Goal: Task Accomplishment & Management: Use online tool/utility

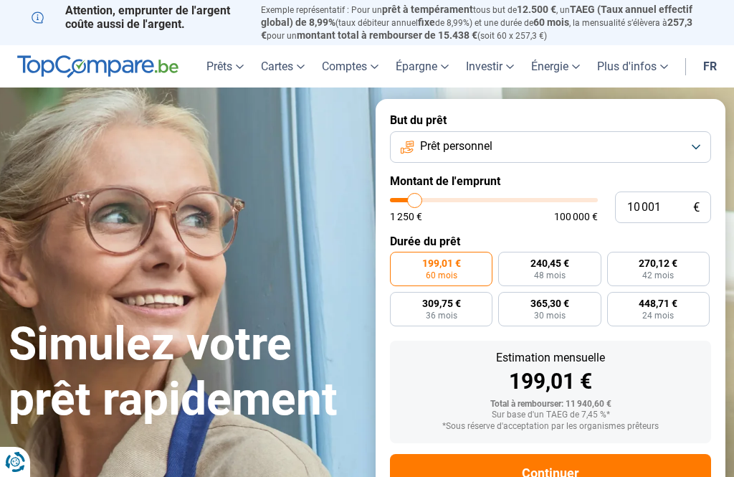
click at [701, 135] on button "Prêt personnel" at bounding box center [550, 147] width 321 height 32
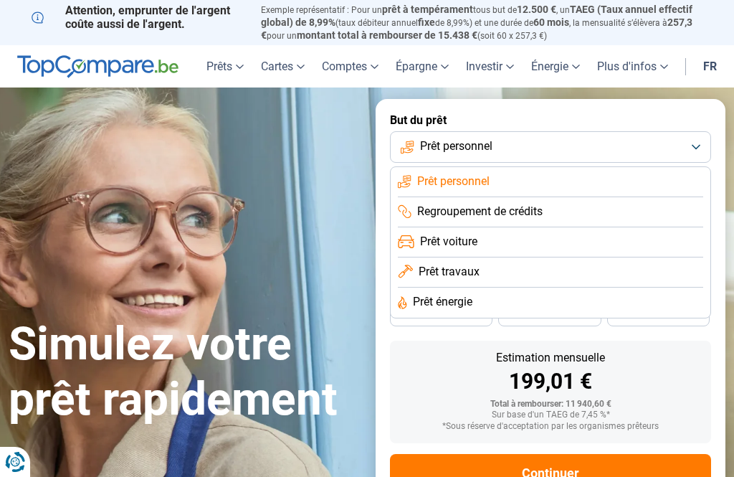
click at [539, 243] on li "Prêt voiture" at bounding box center [551, 242] width 306 height 30
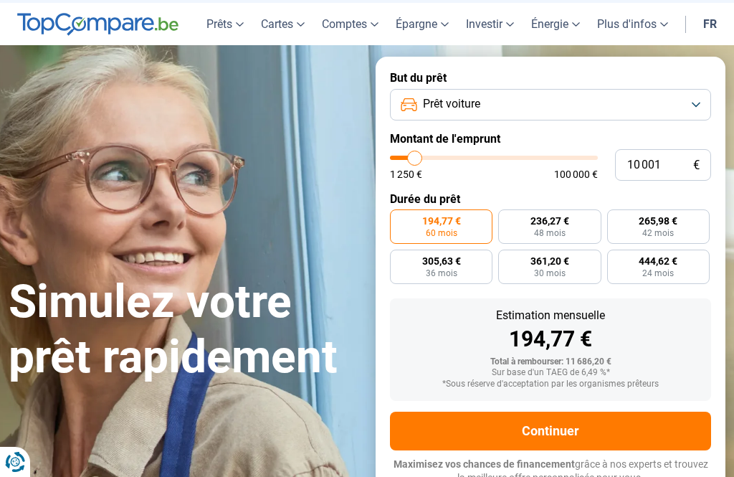
scroll to position [44, 0]
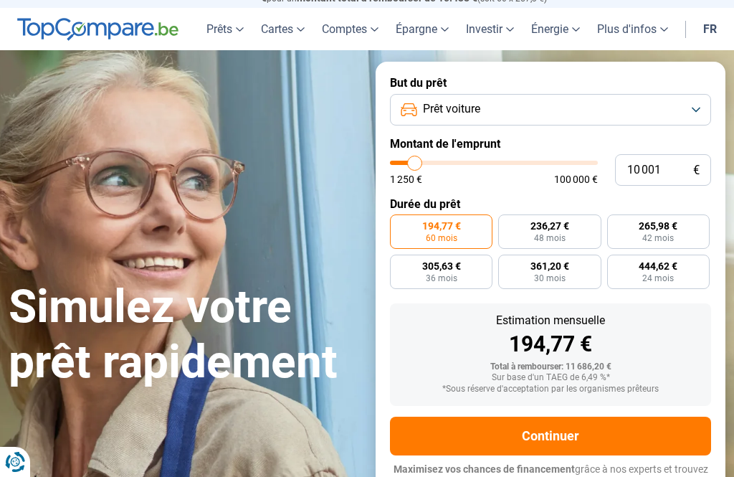
type input "10000"
radio input "true"
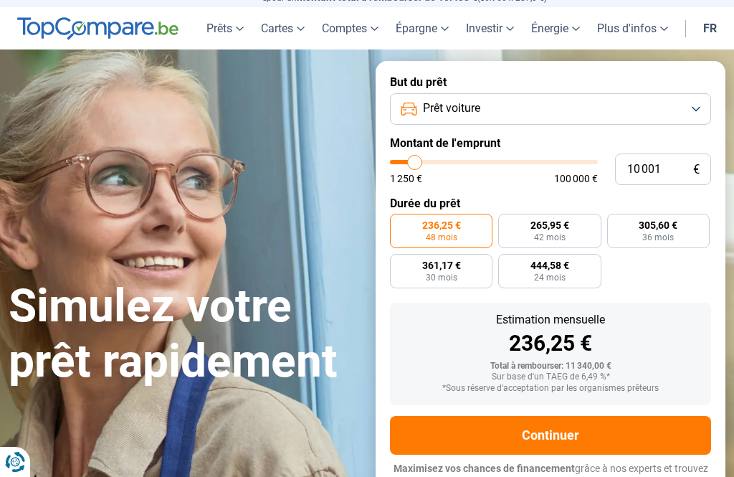
type input "15 750"
type input "15750"
type input "16 750"
type input "16750"
type input "18 750"
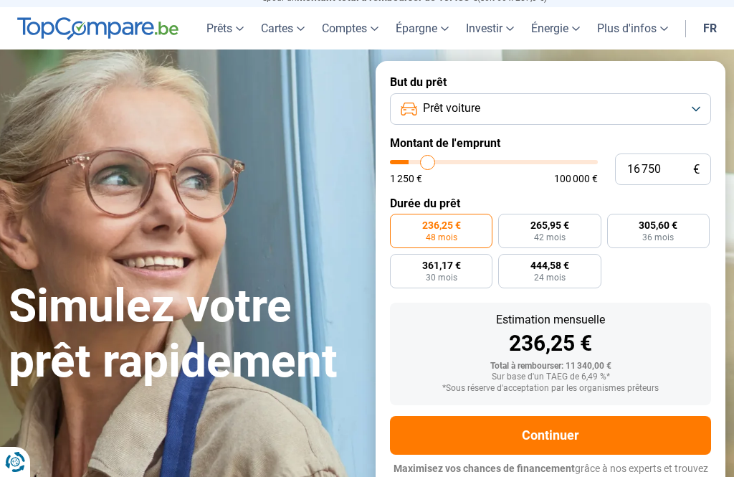
type input "18750"
type input "21 000"
type input "21000"
type input "23 750"
type input "23750"
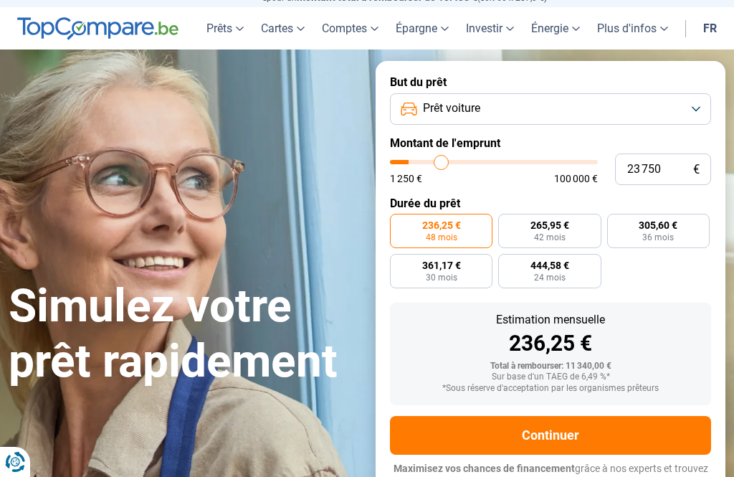
type input "26 750"
type input "26750"
type input "30 000"
type input "30000"
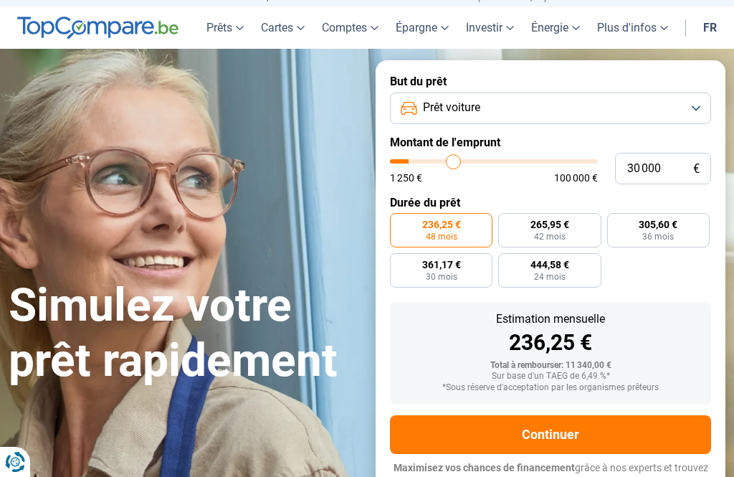
type input "33 000"
type input "33000"
type input "36 250"
type input "36250"
type input "39 000"
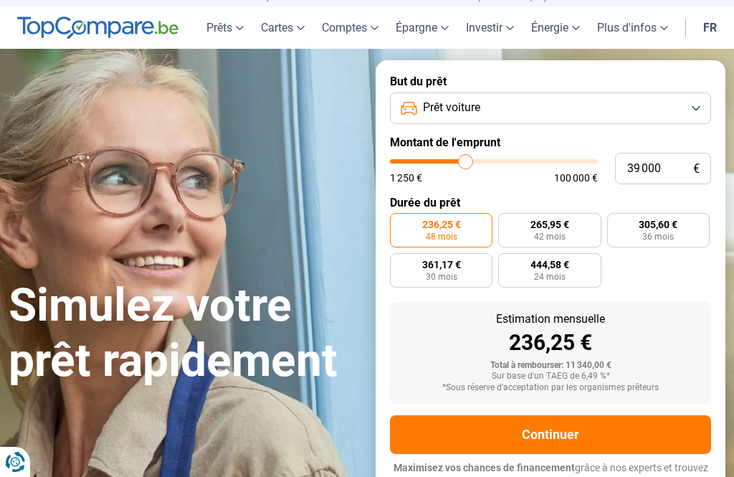
type input "39000"
type input "41 250"
type input "41250"
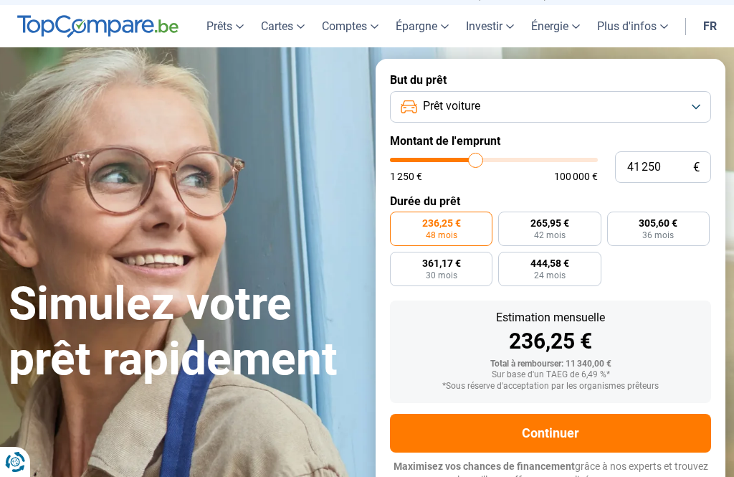
type input "43 000"
type input "43000"
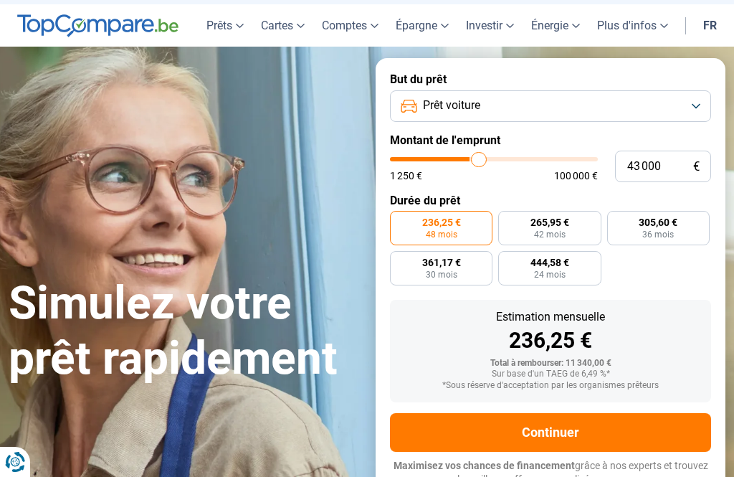
type input "44 750"
type input "44750"
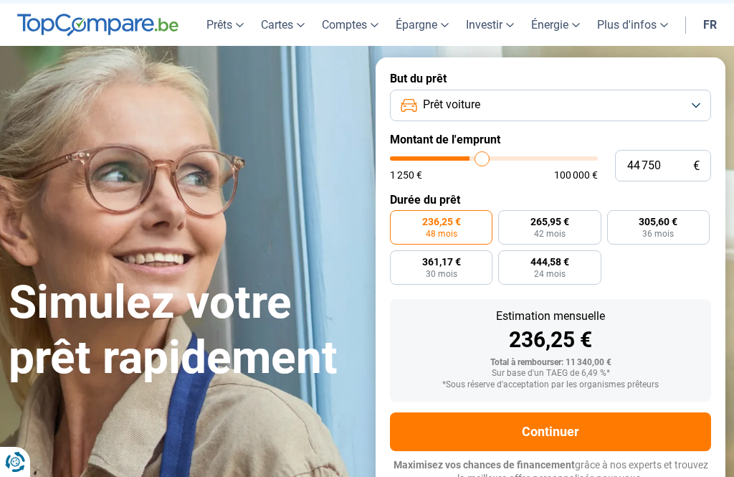
type input "46 000"
type input "46000"
type input "46 750"
type input "46750"
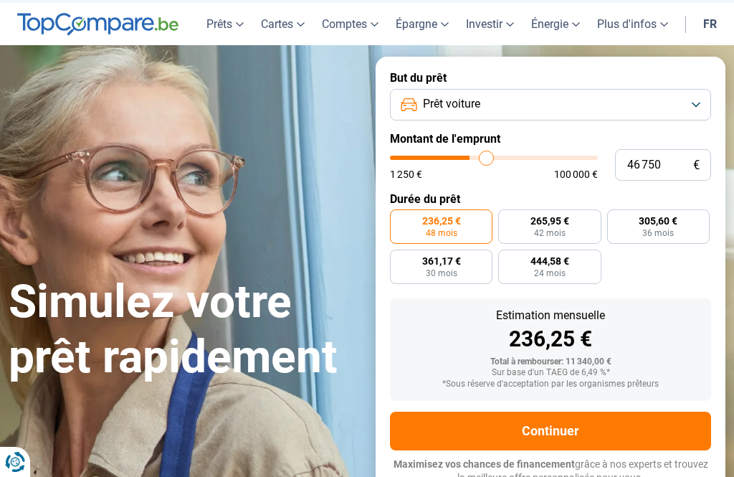
type input "47 500"
type input "47500"
type input "47 750"
type input "47750"
type input "48 000"
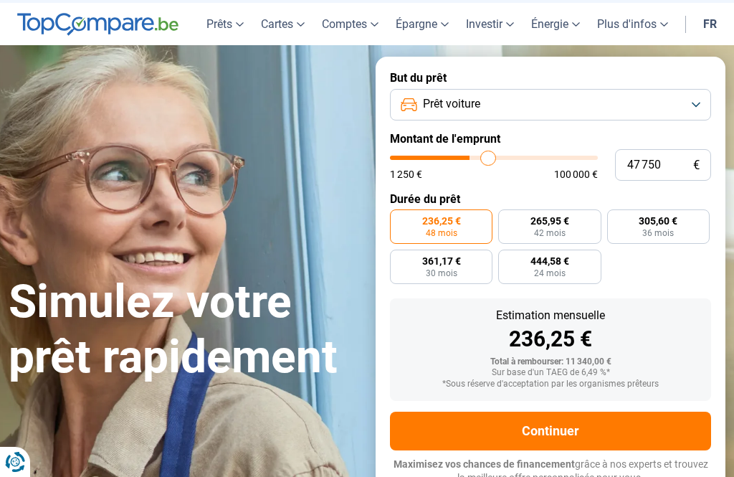
type input "48000"
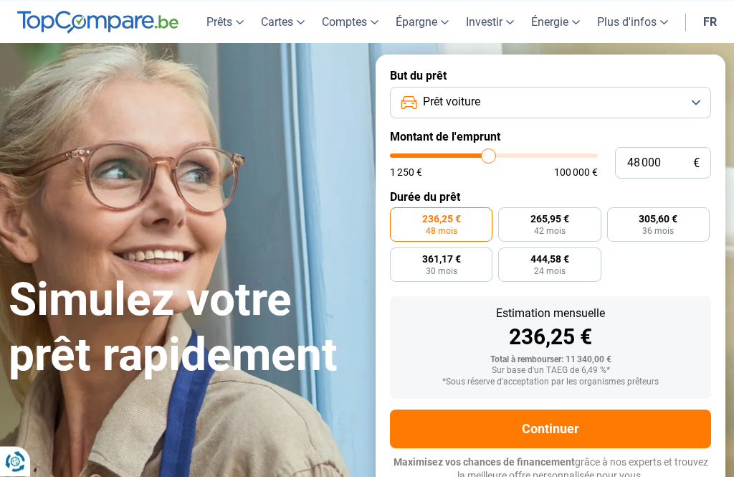
type input "47 750"
type input "47750"
type input "47 500"
type input "47500"
type input "47 000"
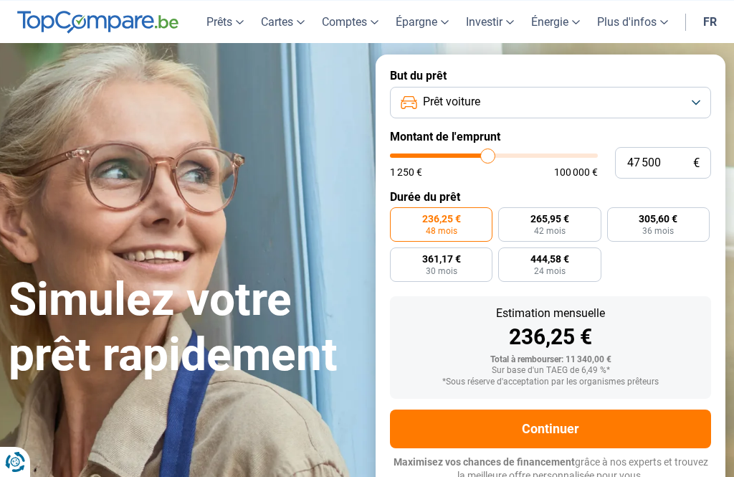
type input "47000"
type input "46 750"
type input "46750"
type input "46 250"
type input "46250"
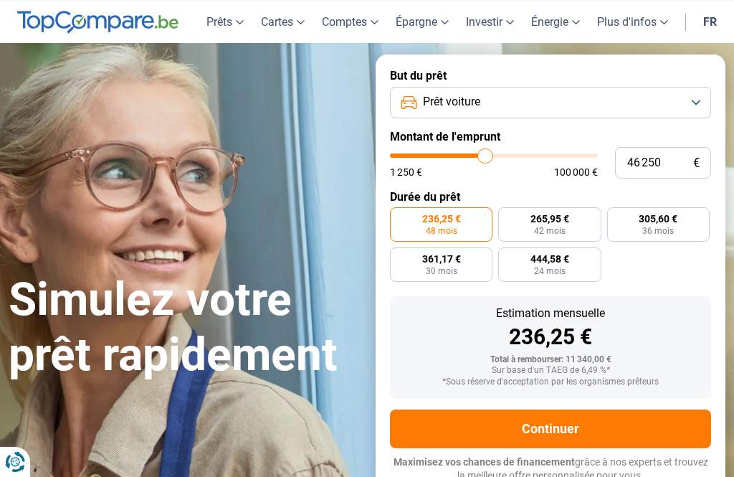
type input "46 000"
type input "46000"
type input "45 500"
type input "45500"
type input "44 750"
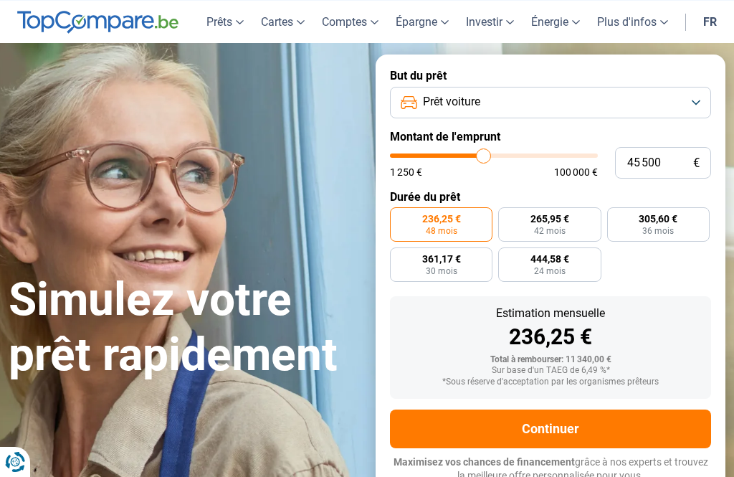
type input "44750"
type input "44 500"
type input "44500"
type input "43 750"
type input "43750"
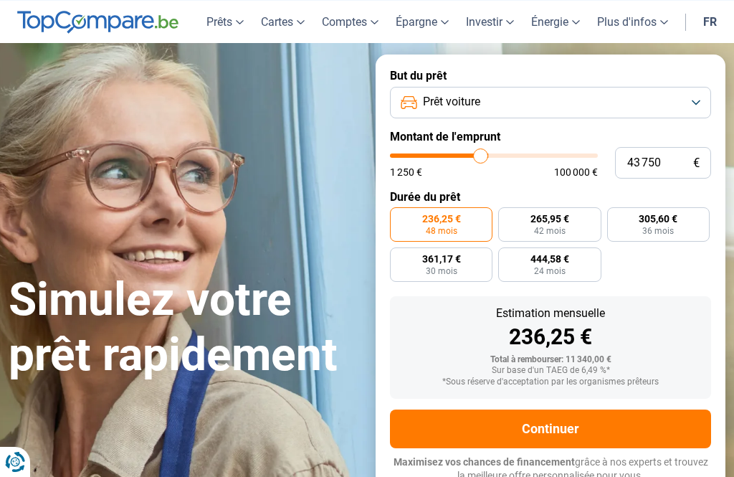
type input "43 000"
type input "43000"
type input "42 250"
type input "42250"
type input "41 750"
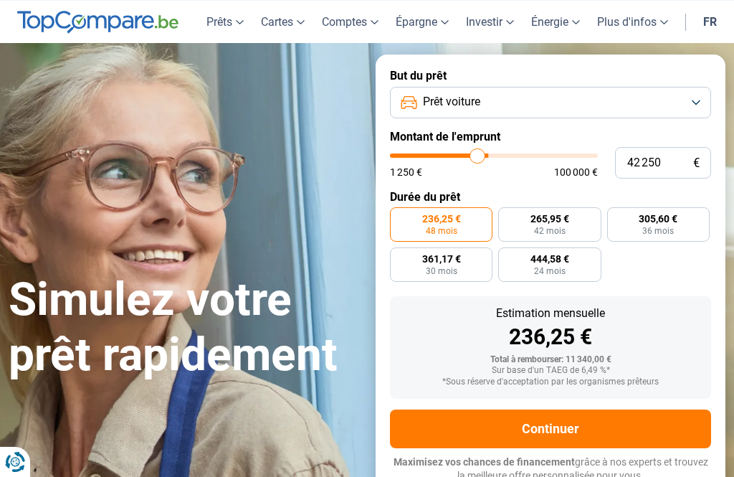
type input "41750"
type input "41 500"
type input "41500"
type input "41 250"
type input "41250"
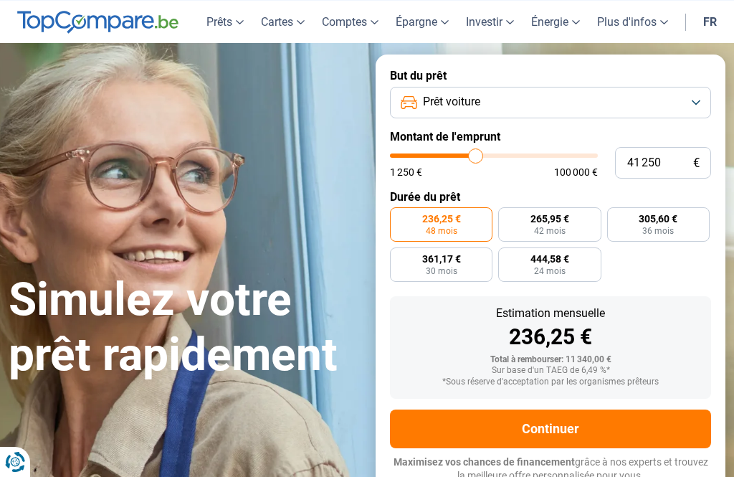
type input "40 750"
type input "40750"
type input "41 250"
type input "41250"
type input "41 500"
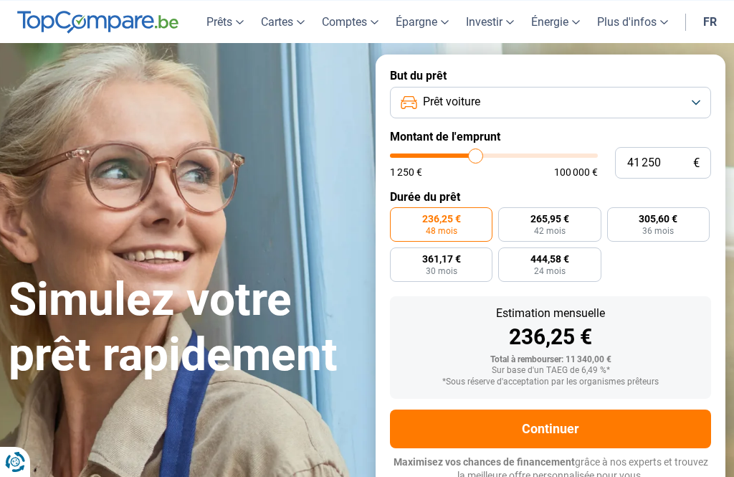
type input "41500"
type input "41 750"
type input "41750"
radio input "false"
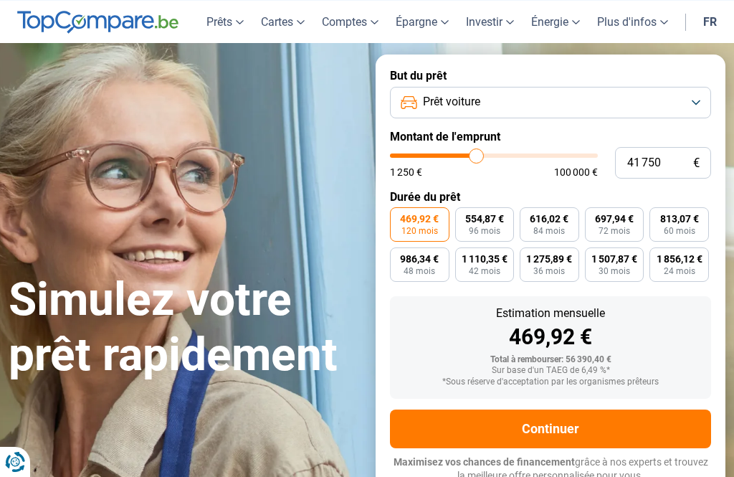
type input "43 000"
type input "43000"
type input "44 000"
type input "44000"
type input "44 500"
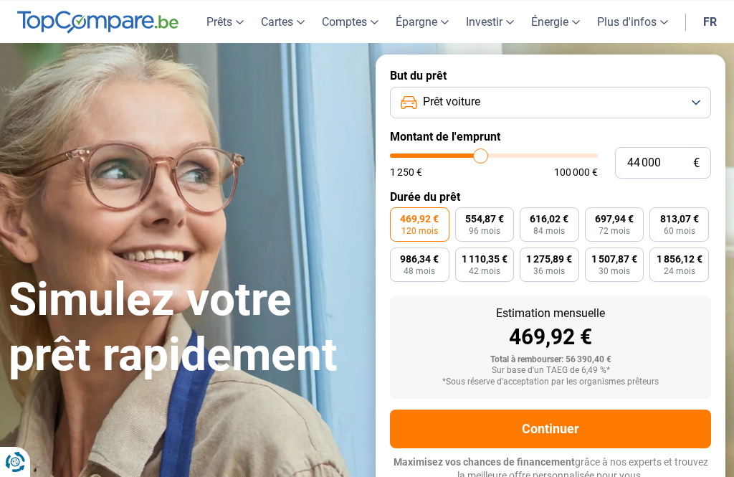
type input "44500"
type input "44 750"
type input "44750"
type input "45 250"
type input "45250"
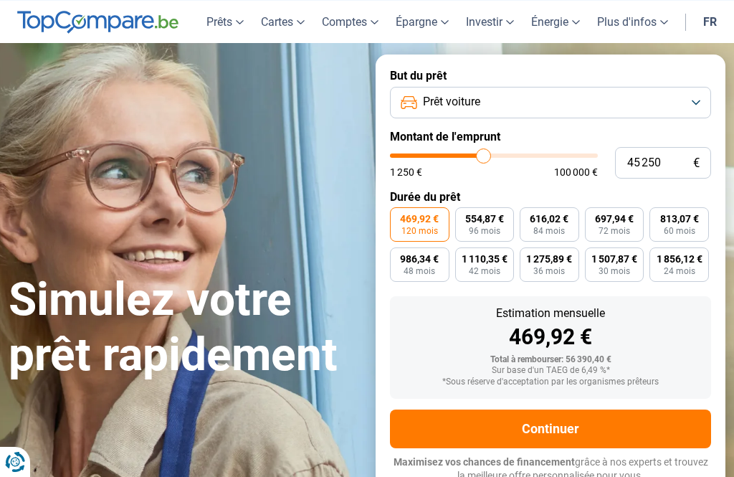
type input "46 000"
type input "46000"
type input "47 250"
type input "47250"
type input "48 750"
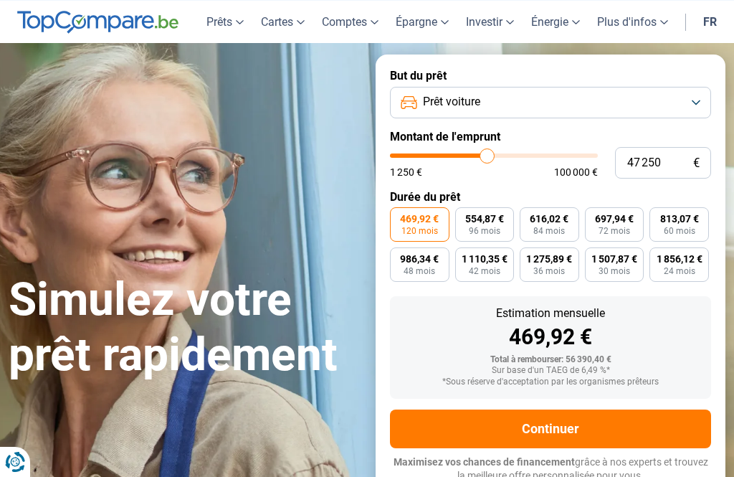
type input "48750"
type input "50 750"
type input "50750"
type input "52 250"
type input "52250"
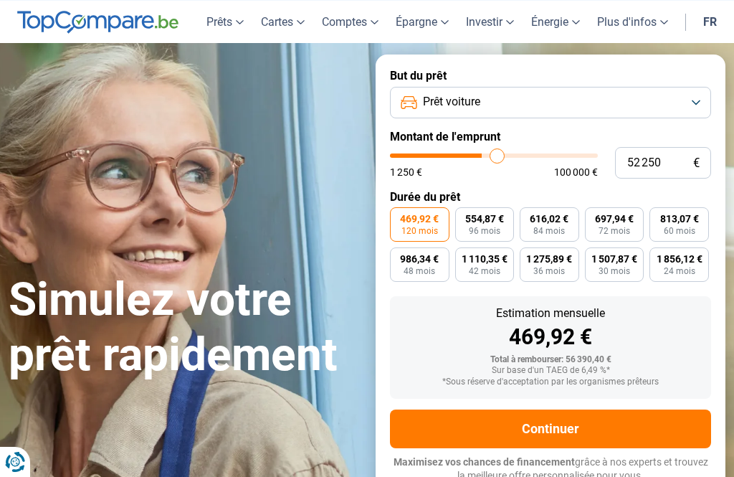
type input "53 750"
type input "53750"
type input "54 750"
type input "54750"
type input "56 000"
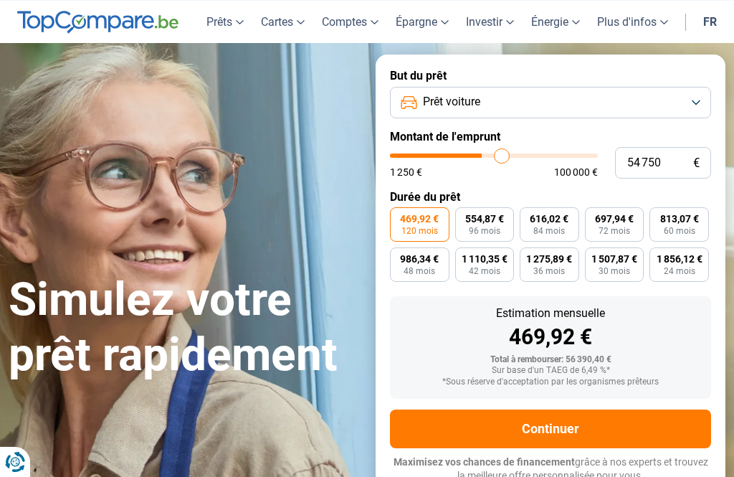
type input "56000"
type input "56 500"
type input "56500"
type input "57 250"
type input "57250"
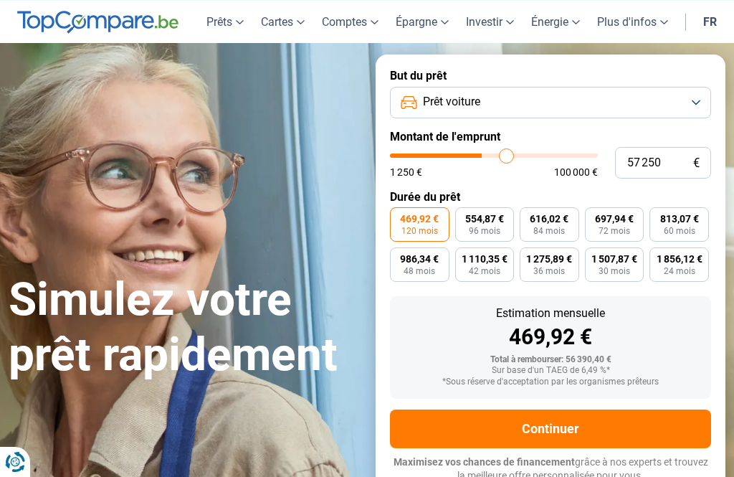
type input "58 000"
type input "58000"
type input "58 750"
type input "58750"
type input "59 250"
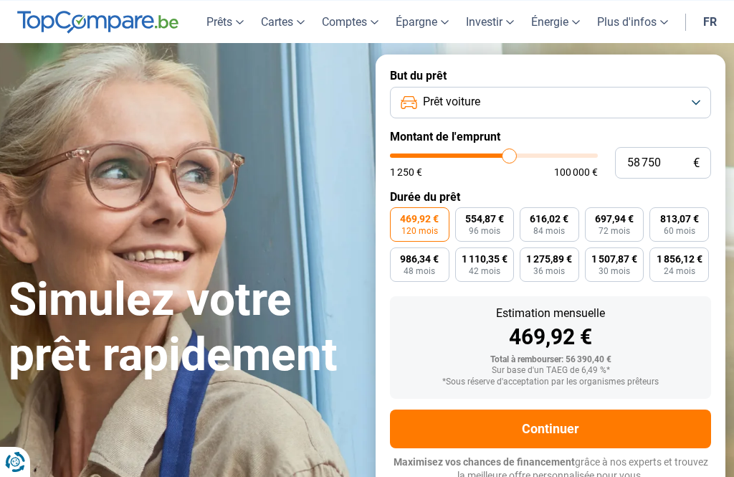
type input "59250"
type input "59 500"
type input "59500"
type input "60 000"
type input "60000"
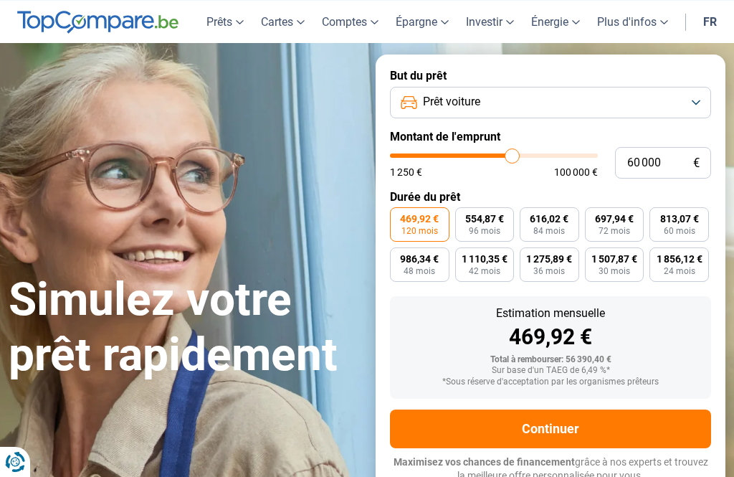
type input "60 250"
type input "60250"
type input "60 750"
type input "60750"
type input "61 000"
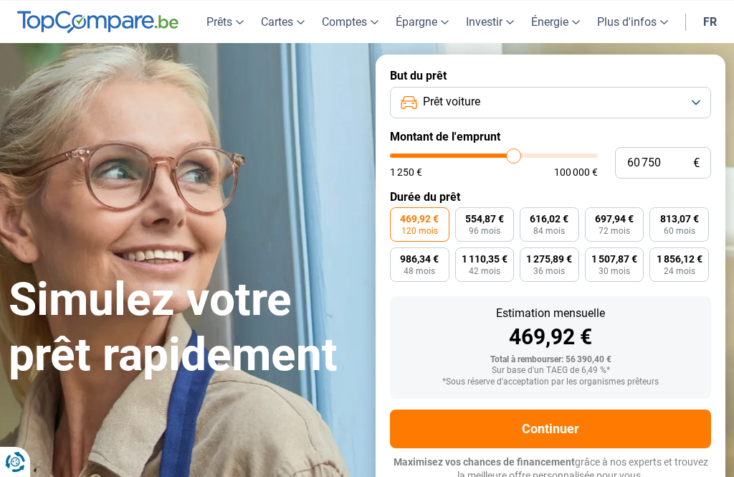
type input "61000"
type input "61 500"
type input "61500"
type input "61 750"
type input "61750"
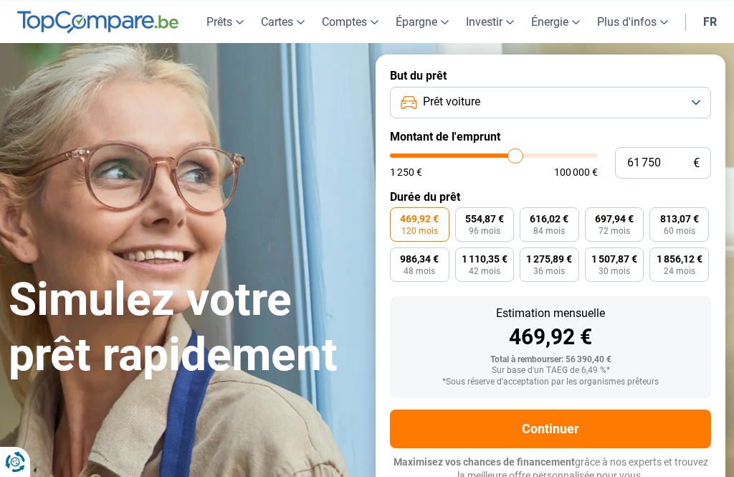
type input "62 250"
type input "62250"
type input "62 500"
type input "62500"
type input "63 000"
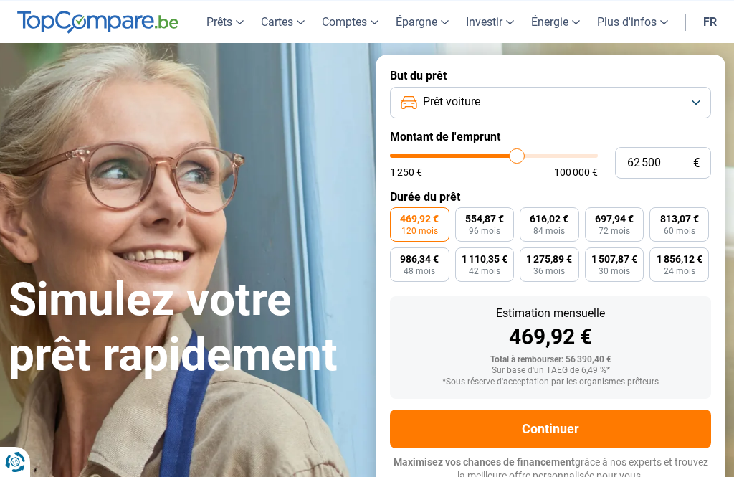
type input "63000"
type input "63 250"
type input "63250"
type input "63 750"
type input "63750"
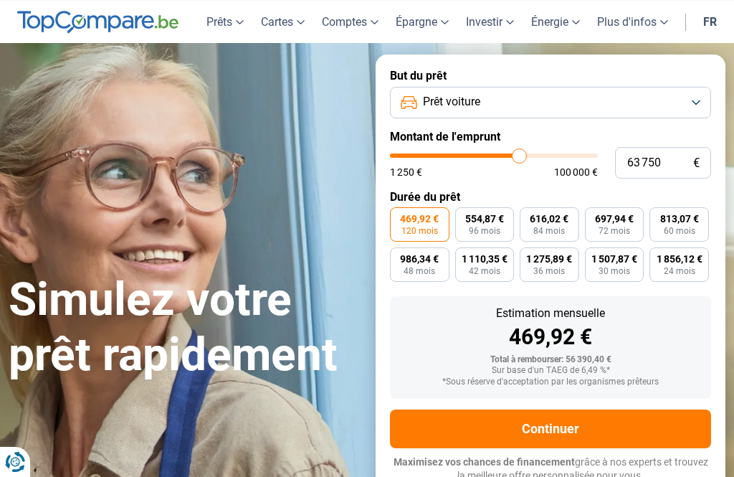
type input "64 000"
type input "64000"
type input "64 500"
type input "64500"
type input "64 750"
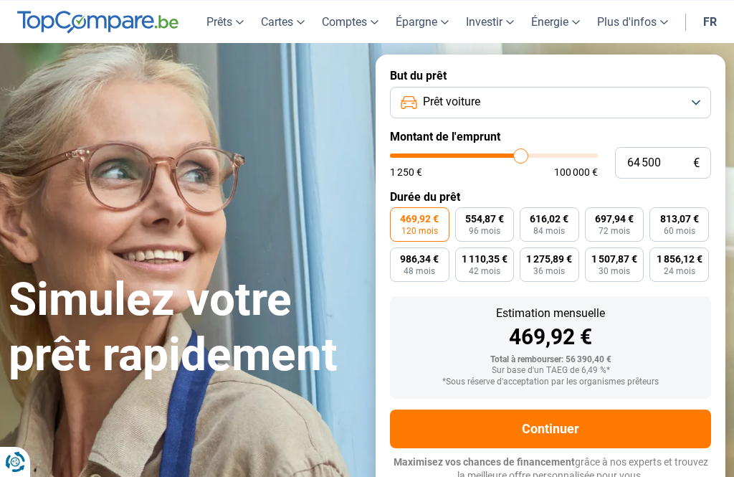
type input "64750"
type input "65 250"
type input "65250"
type input "65 500"
type input "65500"
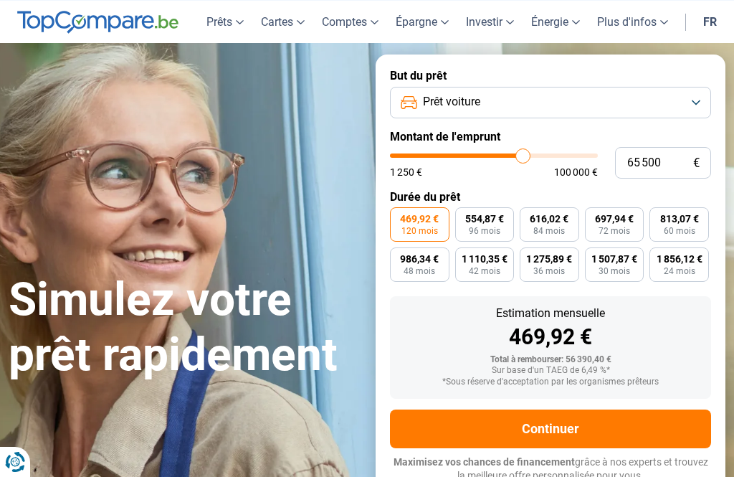
type input "65 750"
type input "65750"
type input "66 250"
type input "66250"
type input "66 500"
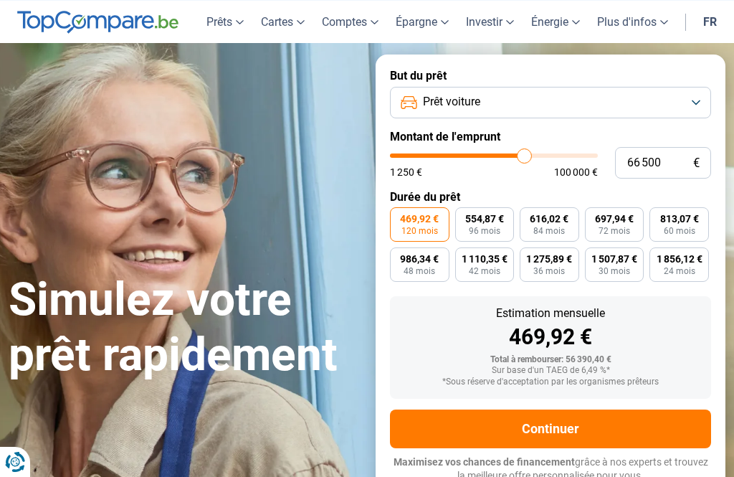
type input "66500"
type input "67 000"
type input "67000"
type input "67 250"
type input "67250"
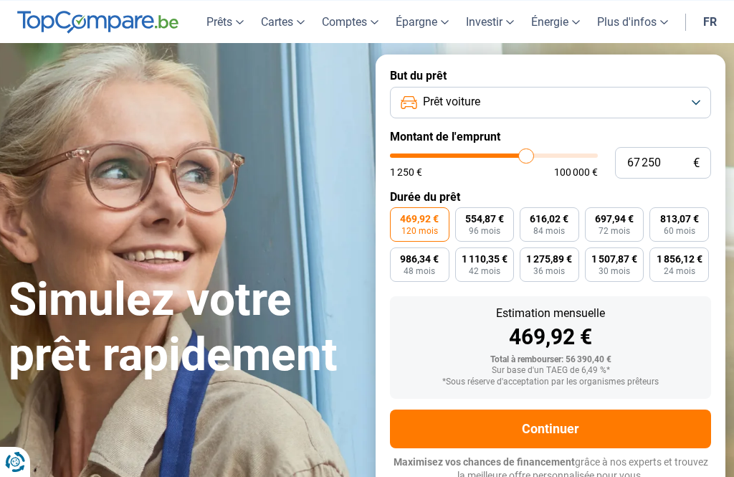
type input "67 750"
type input "67750"
type input "68 000"
type input "68000"
type input "68 500"
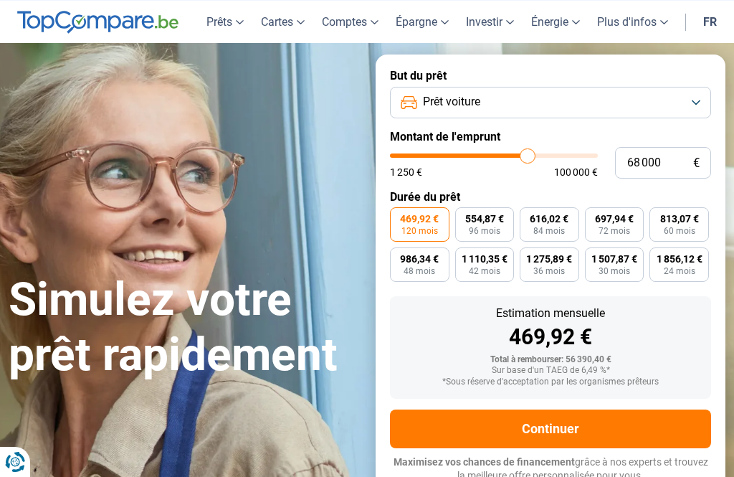
type input "68500"
type input "68 750"
type input "68750"
type input "69 250"
type input "69250"
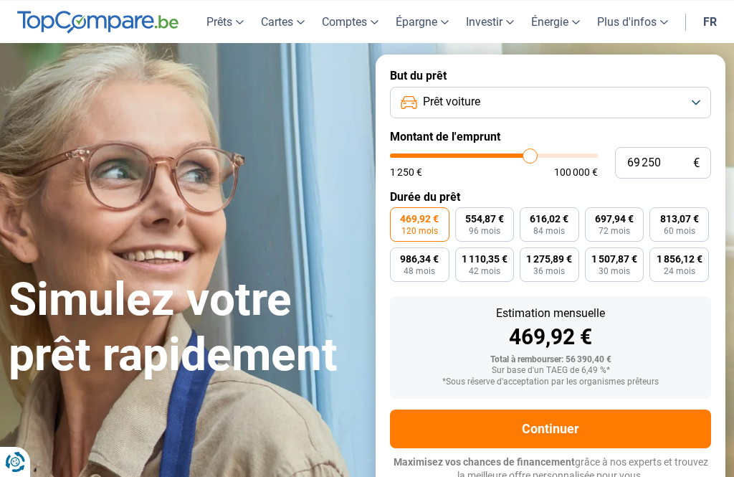
type input "69 500"
type input "69500"
type input "70 000"
type input "70000"
type input "70 250"
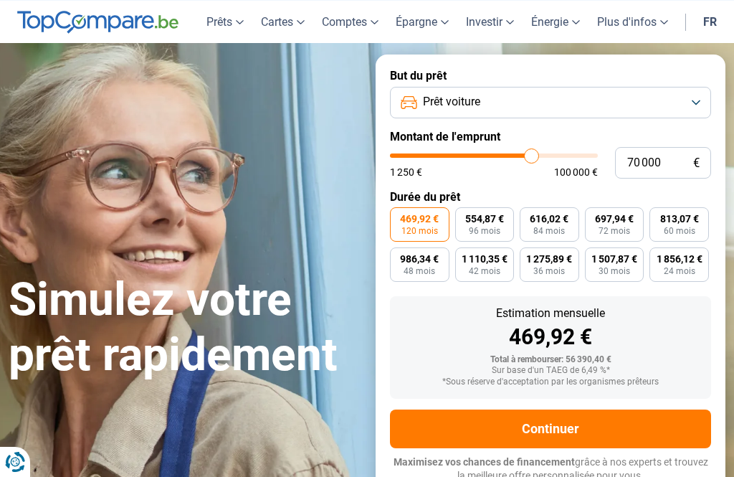
type input "70250"
type input "70 750"
type input "70750"
type input "71 000"
type input "71000"
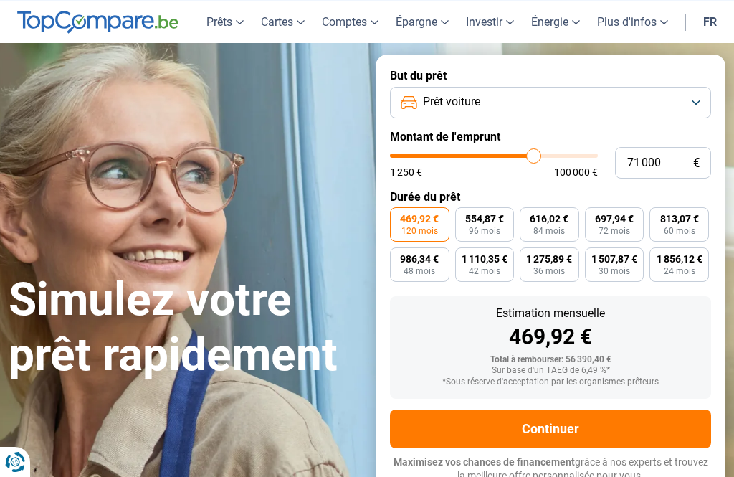
type input "71 500"
type input "71500"
type input "71 750"
type input "71750"
type input "72 250"
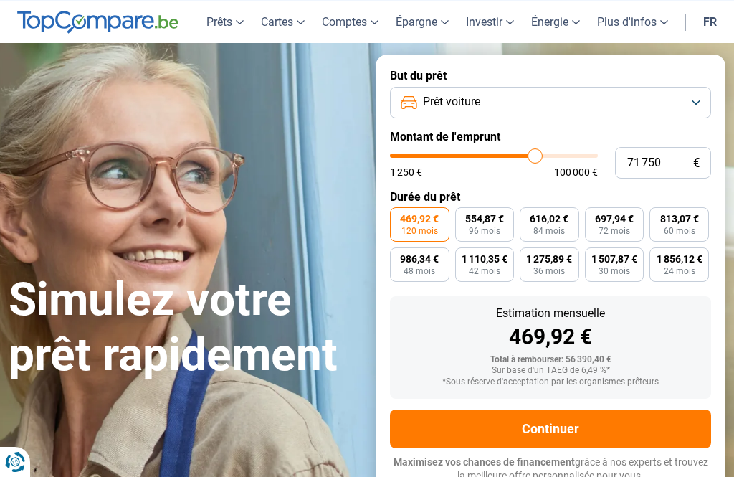
type input "72250"
type input "72 500"
type input "72500"
type input "73 000"
type input "73000"
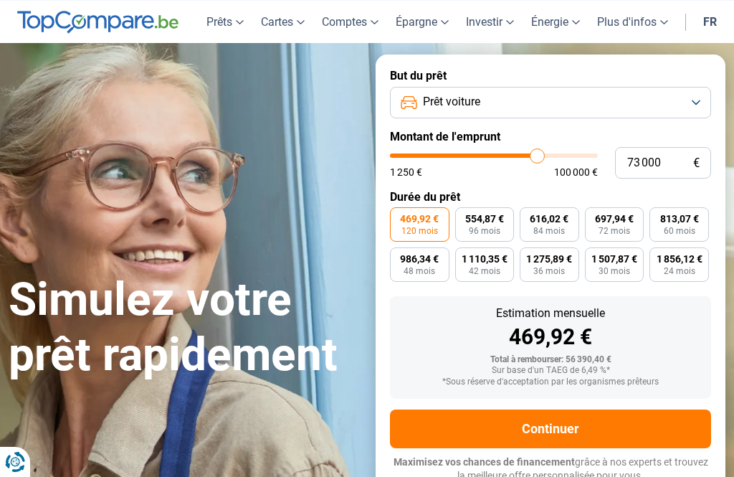
type input "73 250"
type input "73250"
type input "73 750"
type input "73750"
type input "74 000"
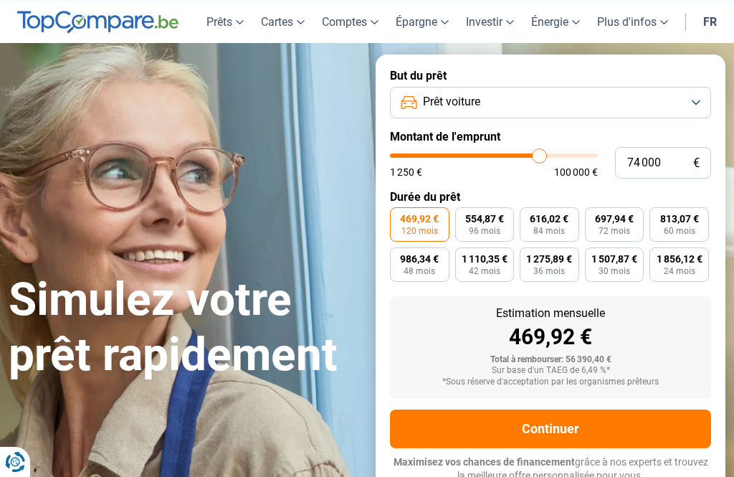
type input "74000"
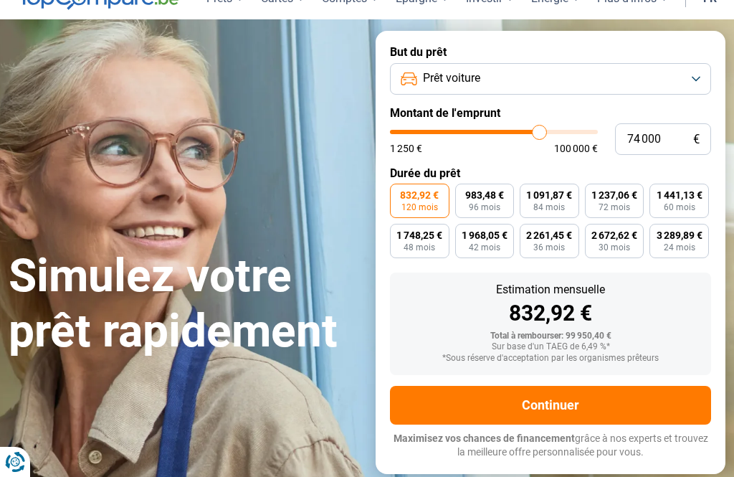
scroll to position [0, 0]
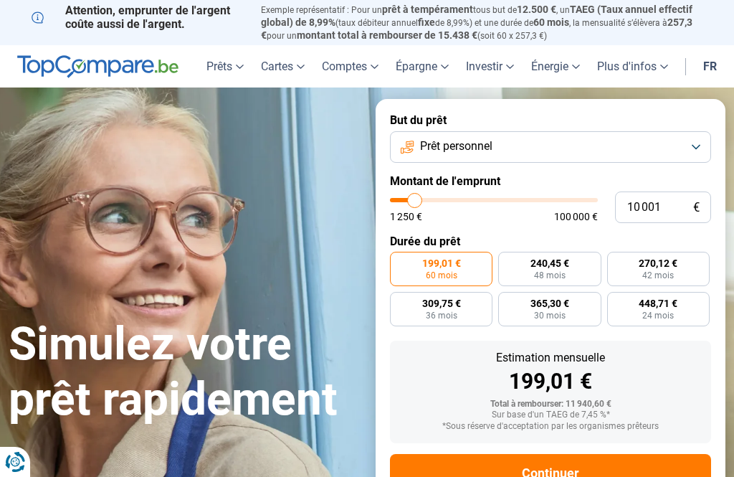
type input "12 000"
type input "12000"
type input "13 250"
type input "13250"
type input "14 750"
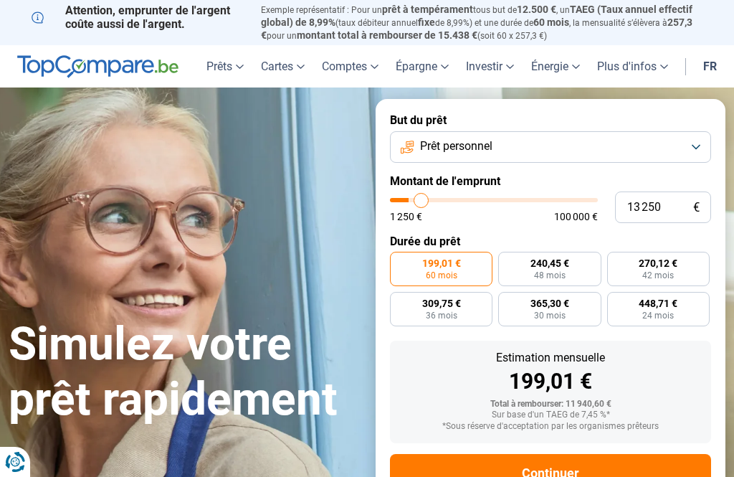
type input "14750"
type input "17 750"
type input "17750"
type input "18 500"
type input "18500"
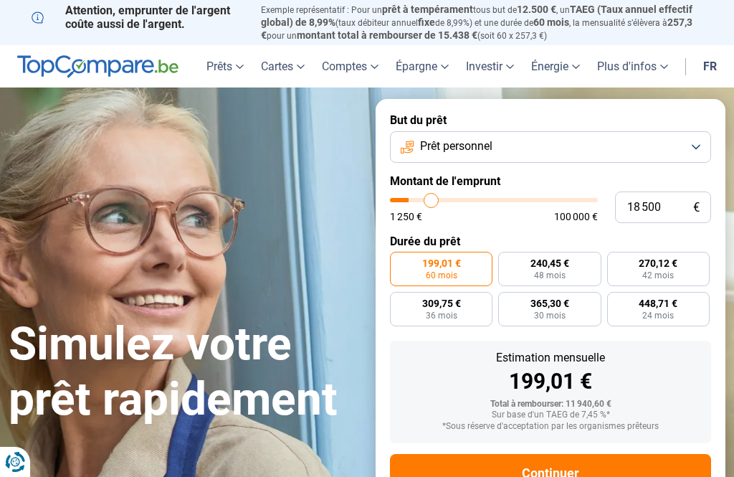
type input "19 250"
type input "19250"
type input "20 000"
type input "20000"
type input "20 250"
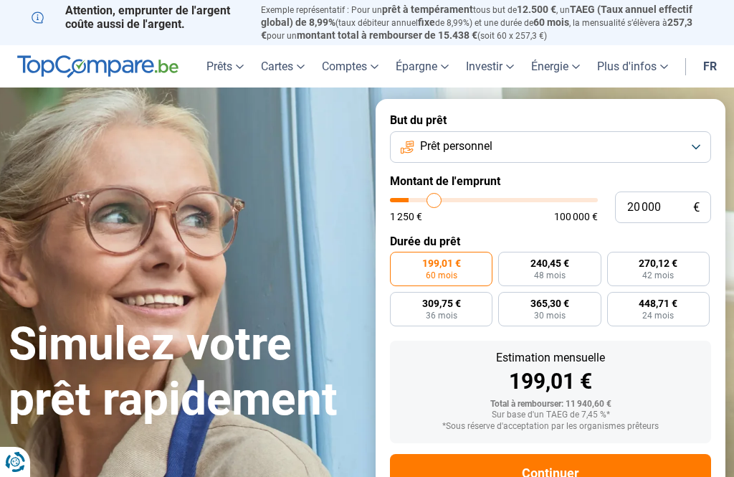
type input "20250"
type input "21 000"
type input "21000"
type input "21 500"
type input "21500"
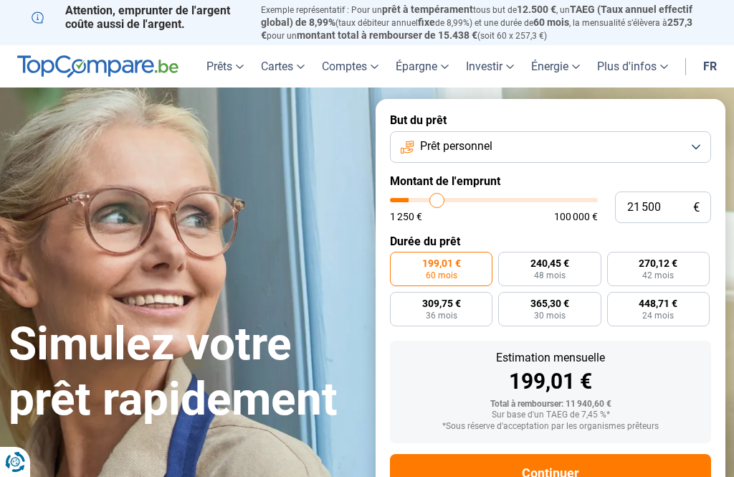
type input "21 750"
type input "21750"
type input "22 250"
type input "22250"
type input "22 500"
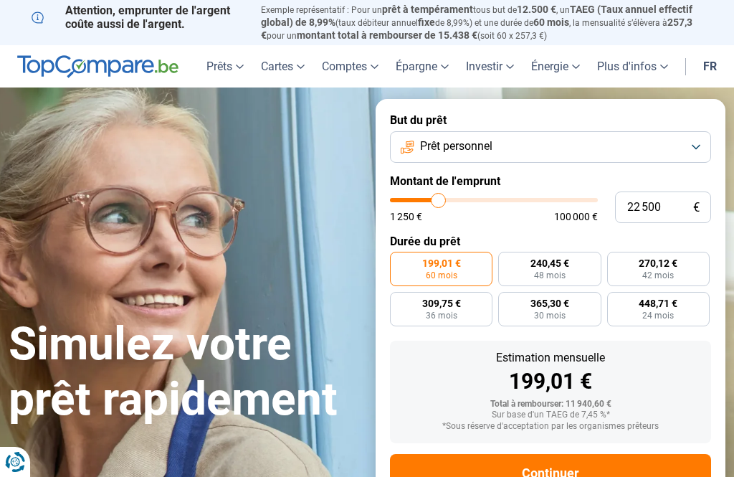
type input "22500"
type input "23 000"
type input "22500"
type input "22 500"
radio input "false"
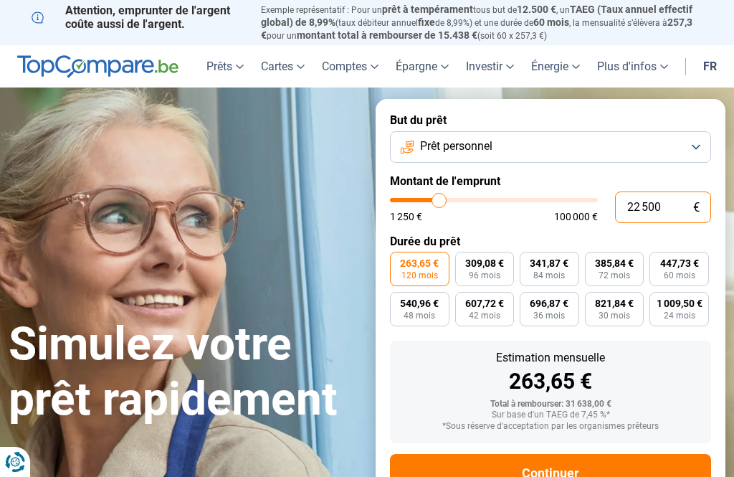
click at [682, 207] on input "22 500" at bounding box center [663, 208] width 96 height 32
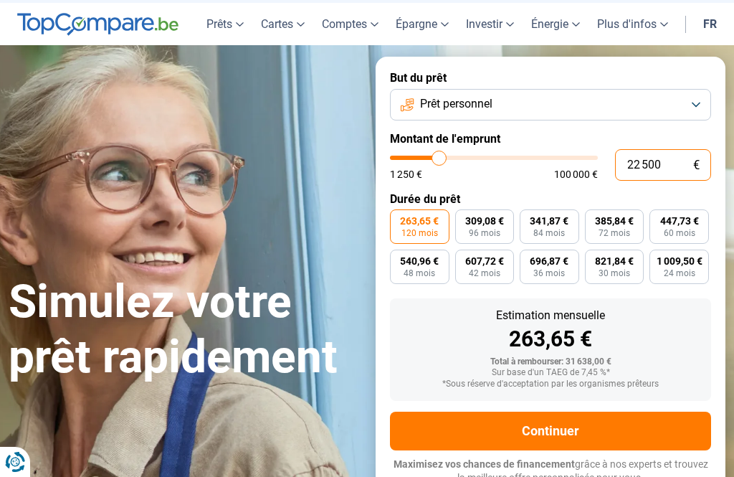
scroll to position [44, 0]
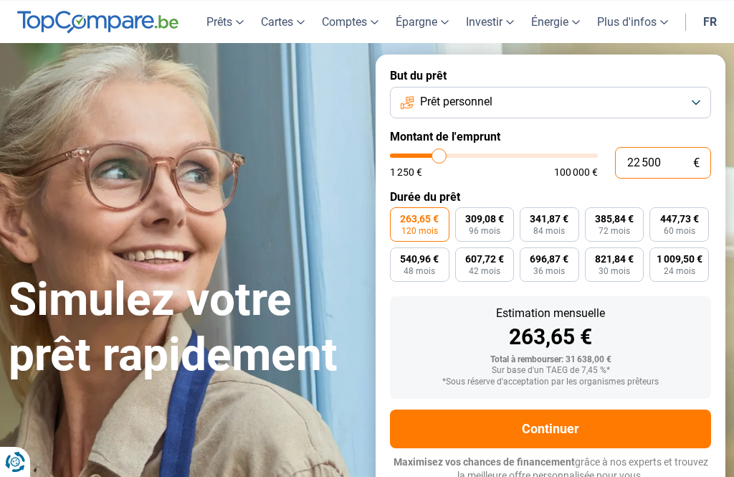
type input "2 250"
type input "2250"
type input "225"
type input "1250"
type input "22"
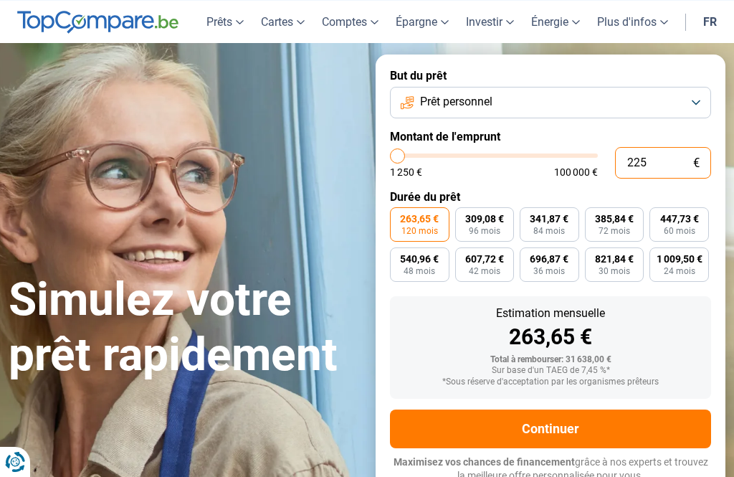
type input "1250"
type input "2"
type input "1250"
type input "0"
type input "1250"
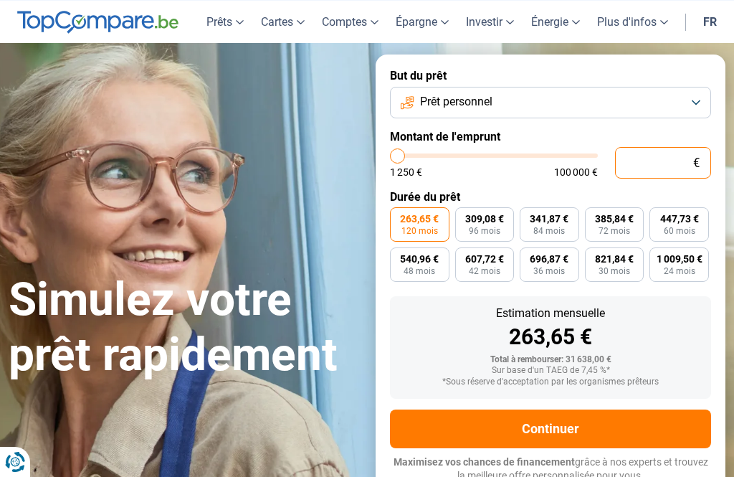
type input "3"
type input "1250"
type input "37"
type input "1250"
type input "378"
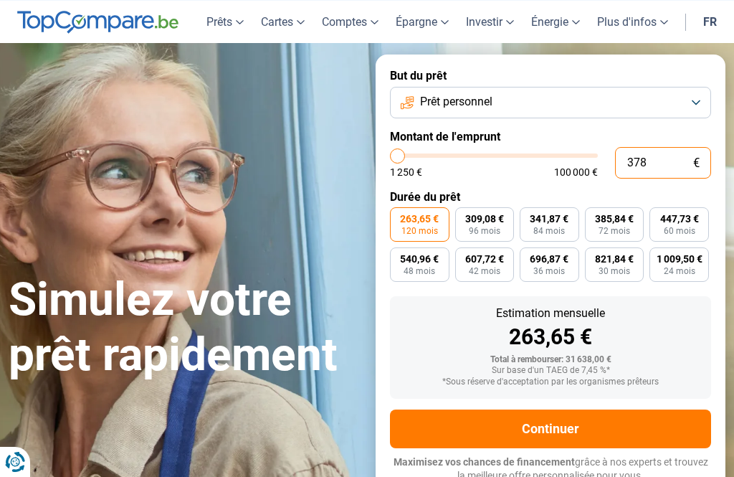
type input "1250"
type input "3 784"
type input "3750"
type input "37 840"
type input "37750"
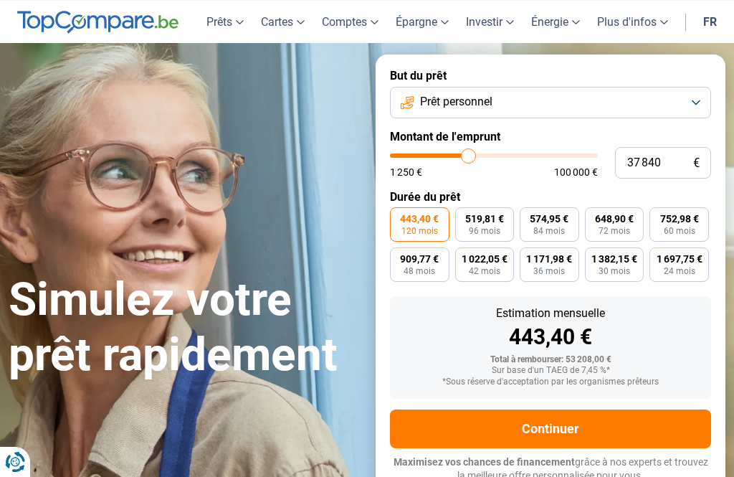
click at [323, 264] on div "Simulez votre prêt rapidement" at bounding box center [183, 276] width 367 height 214
click at [683, 156] on input "37 840" at bounding box center [663, 163] width 96 height 32
type input "3 784"
type input "3750"
type input "378"
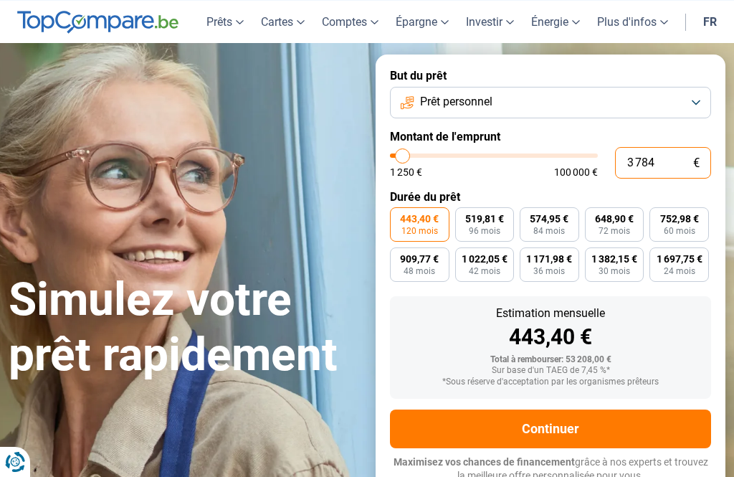
type input "1250"
type input "37"
type input "1250"
type input "3"
type input "1250"
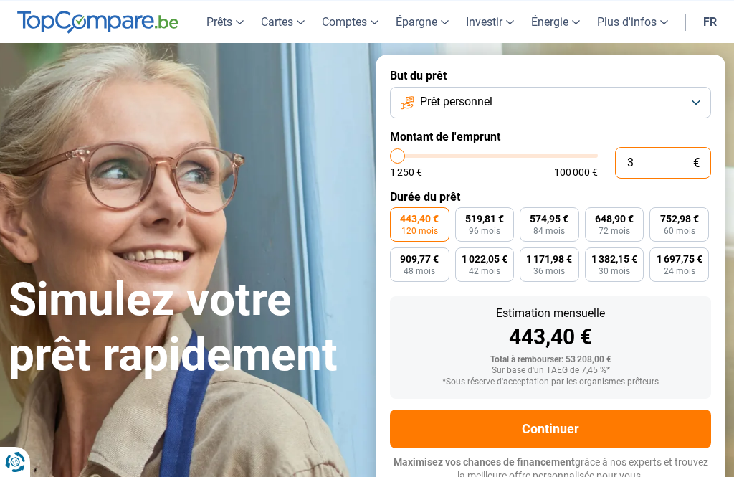
type input "0"
type input "1250"
type input "3"
type input "1250"
type input "39"
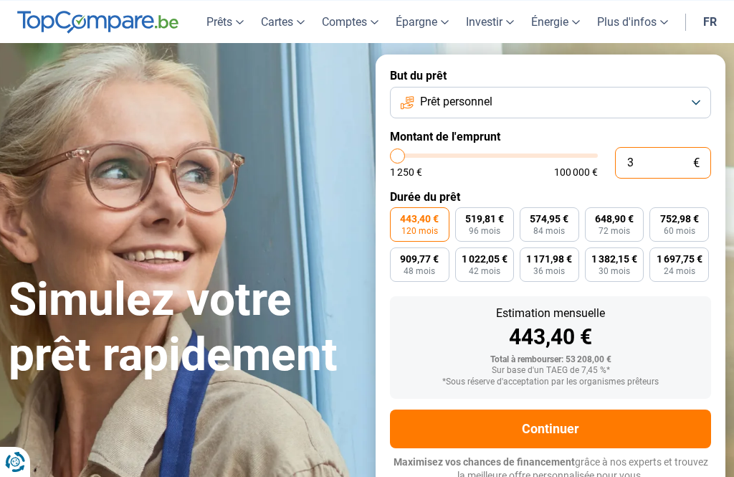
type input "1250"
type input "392"
type input "1250"
type input "3 924"
type input "4000"
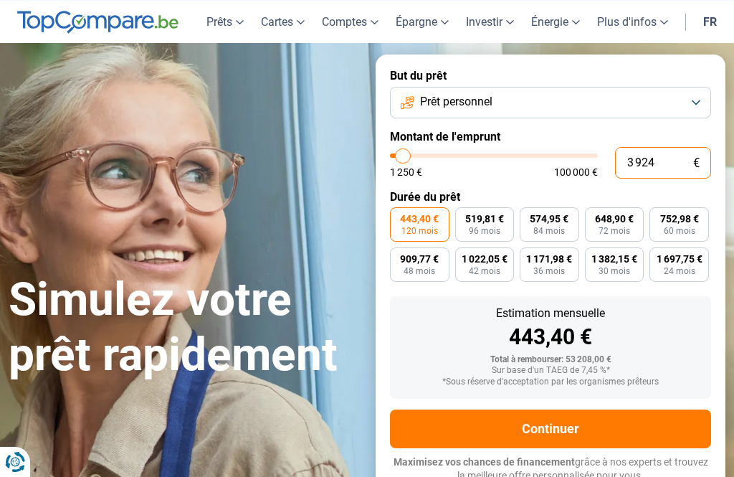
type input "39 245"
click at [296, 277] on h1 "Simulez votre prêt rapidement" at bounding box center [184, 328] width 350 height 110
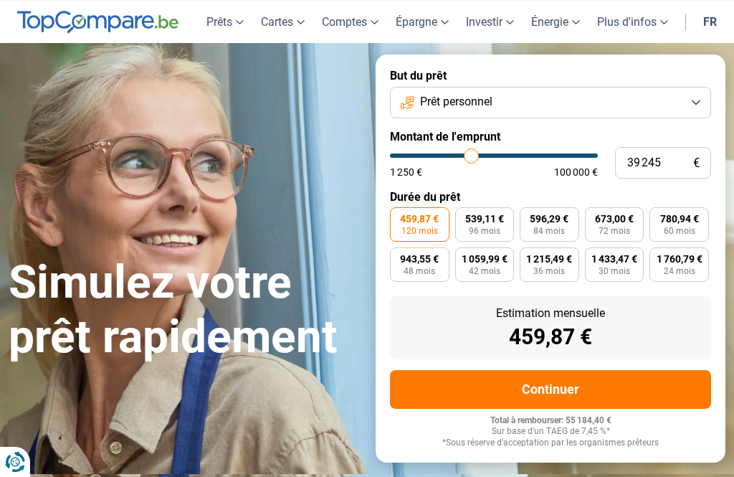
type input "39250"
